Goal: Information Seeking & Learning: Learn about a topic

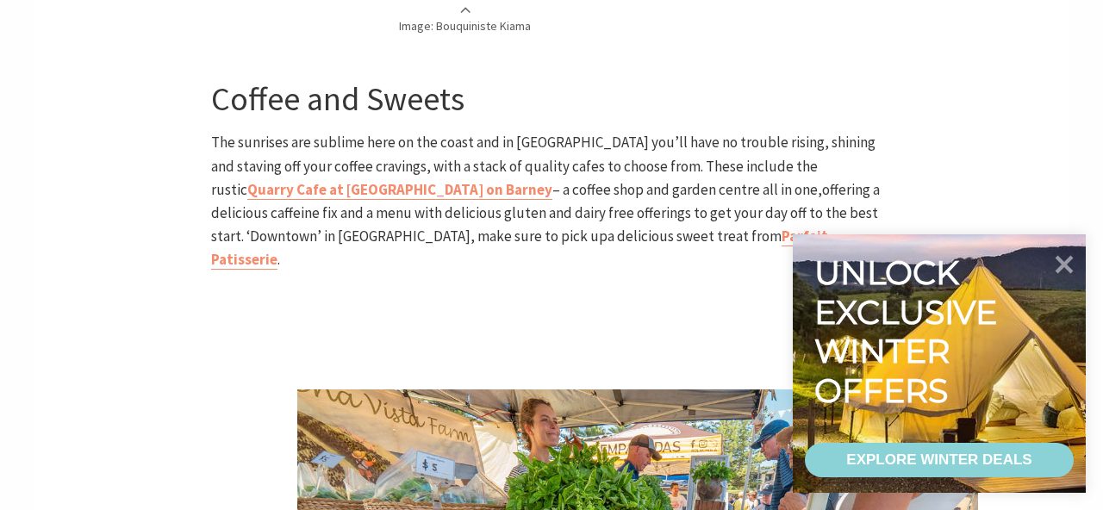
scroll to position [1467, 0]
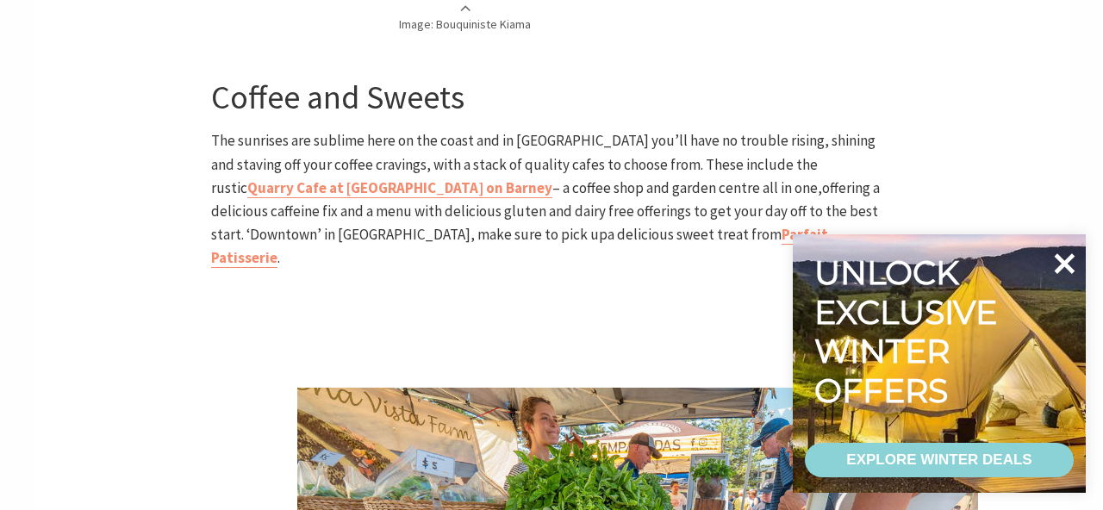
click at [1059, 263] on icon at bounding box center [1064, 263] width 41 height 41
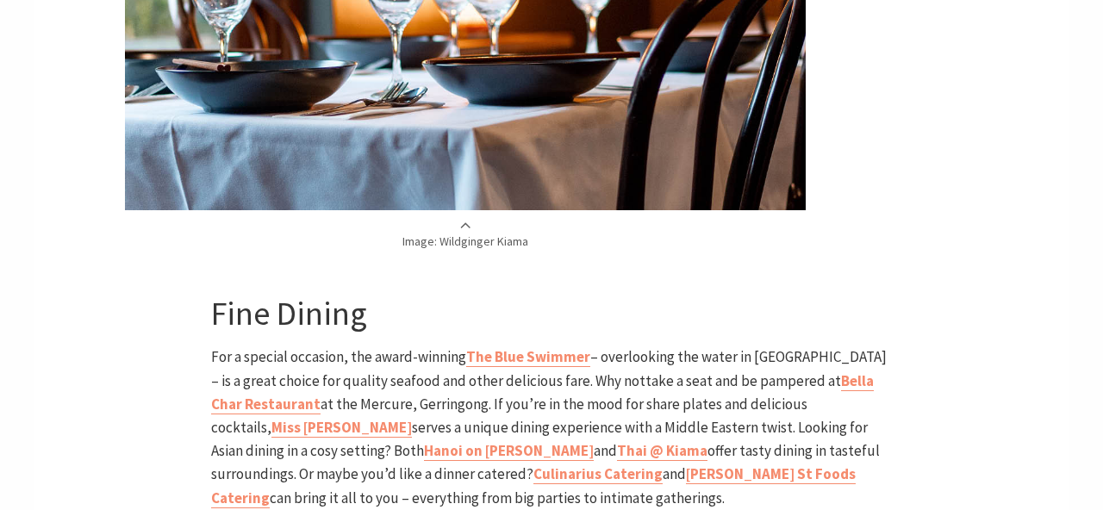
scroll to position [3058, 0]
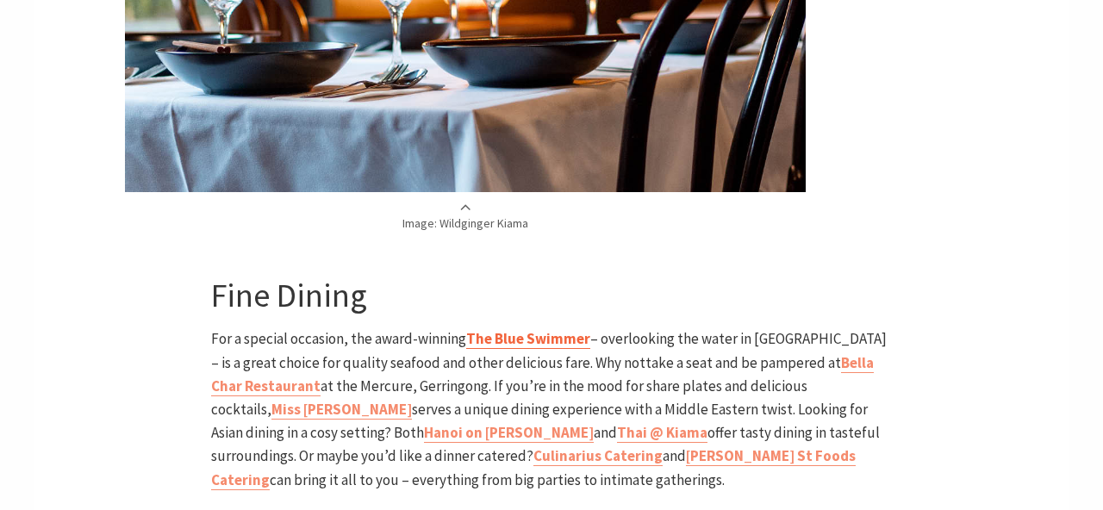
click at [530, 329] on b "The Blue Swimmer" at bounding box center [528, 338] width 124 height 19
